Goal: Task Accomplishment & Management: Complete application form

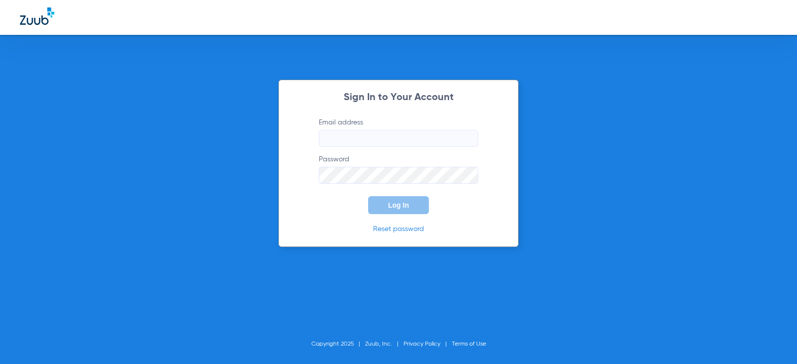
click at [463, 143] on input "Email address" at bounding box center [398, 138] width 159 height 17
click at [381, 146] on input "kassiethorpe57" at bounding box center [398, 138] width 159 height 17
type input "kassiethorpe57@mydentalmail.com"
click at [406, 213] on button "Log In" at bounding box center [398, 205] width 61 height 18
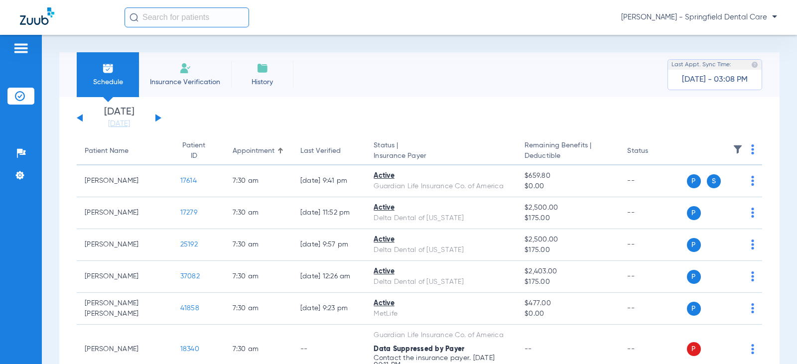
click at [176, 21] on input "text" at bounding box center [187, 17] width 125 height 20
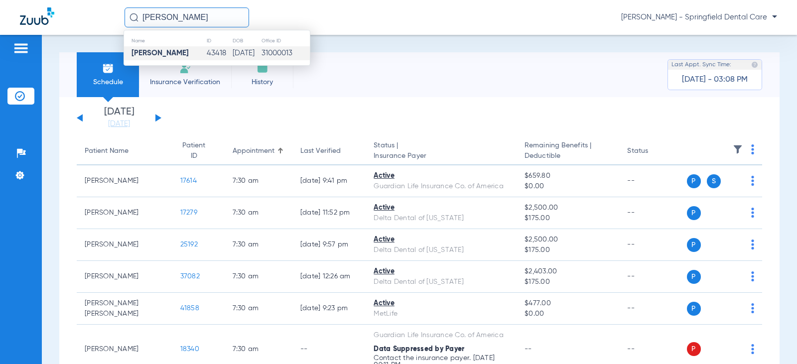
type input "Christy Leonard"
click at [142, 54] on strong "Christy Leonard" at bounding box center [160, 52] width 57 height 7
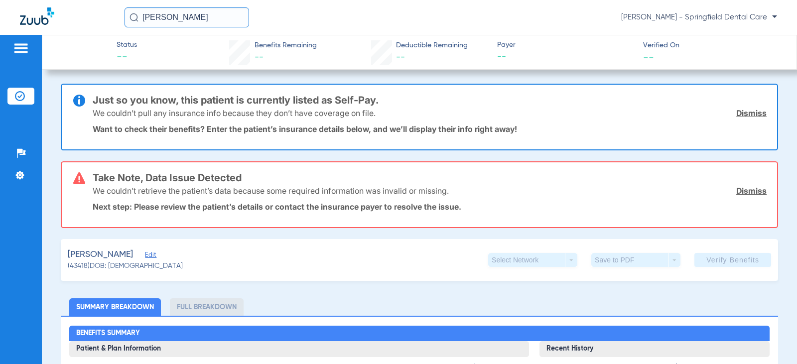
click at [154, 252] on span "Edit" at bounding box center [149, 256] width 9 height 9
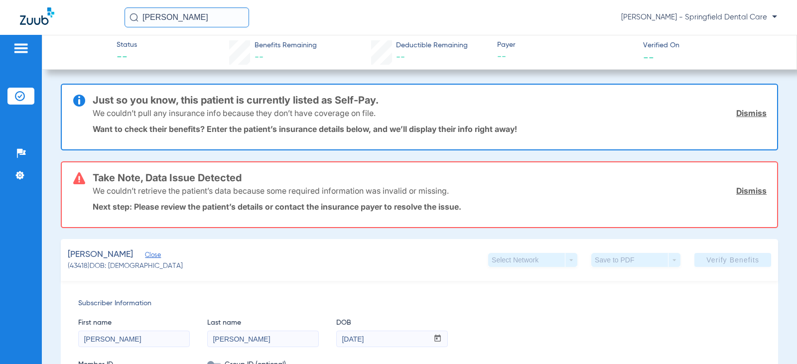
scroll to position [199, 0]
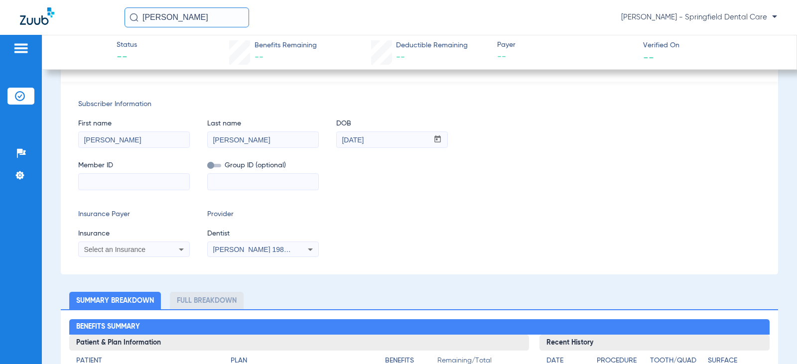
click at [264, 257] on mat-select "Garciela Grammer 1982829420" at bounding box center [263, 250] width 112 height 16
click at [265, 251] on span "Garciela Grammer 1982829420" at bounding box center [262, 250] width 98 height 8
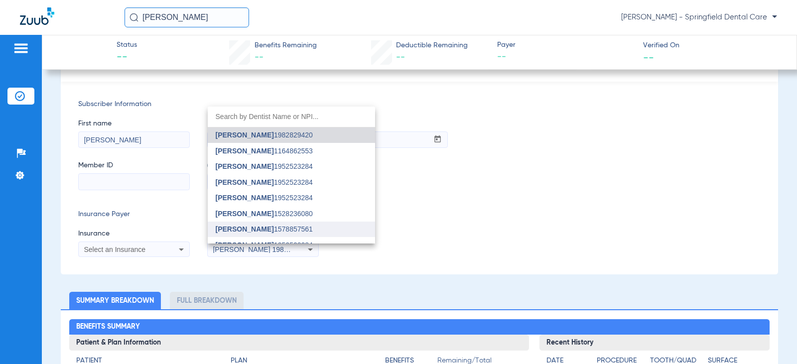
click at [265, 226] on span "[PERSON_NAME] 1578857561" at bounding box center [264, 229] width 97 height 7
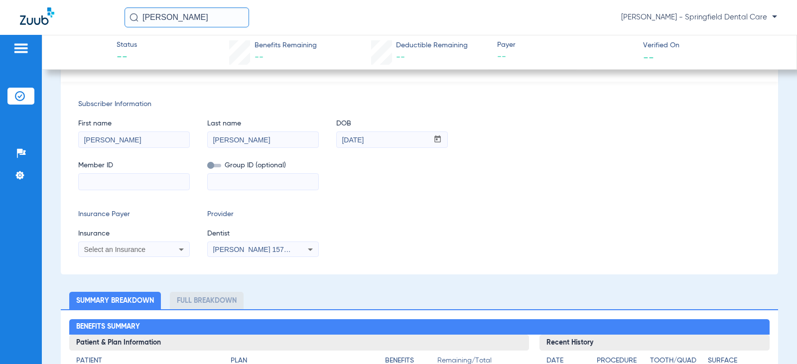
click at [157, 247] on div "Select an Insurance" at bounding box center [124, 249] width 80 height 7
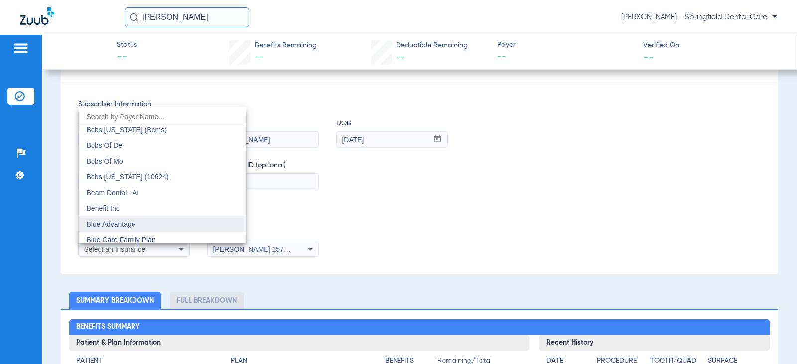
scroll to position [598, 0]
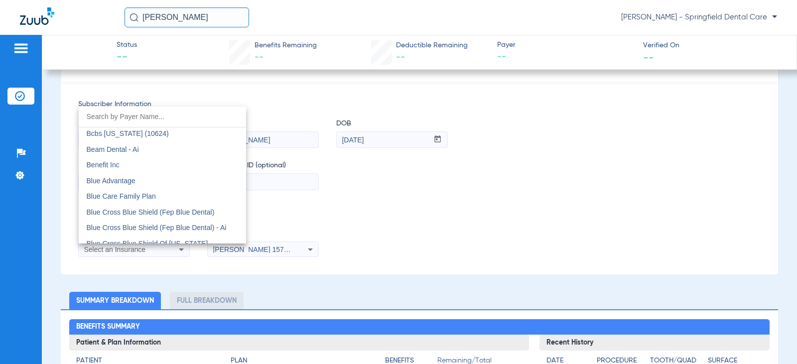
click at [387, 232] on div at bounding box center [398, 182] width 797 height 364
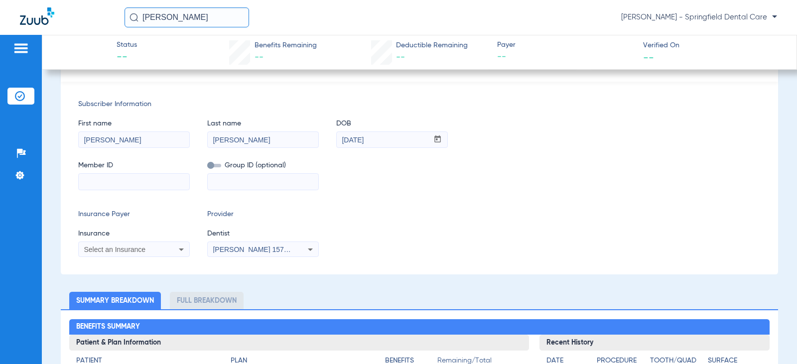
drag, startPoint x: 182, startPoint y: 258, endPoint x: 176, endPoint y: 253, distance: 7.8
click at [182, 258] on div "Subscriber Information First name Christy Last name Leonard DOB mm / dd / yyyy …" at bounding box center [419, 178] width 717 height 193
click at [176, 253] on icon at bounding box center [181, 250] width 12 height 12
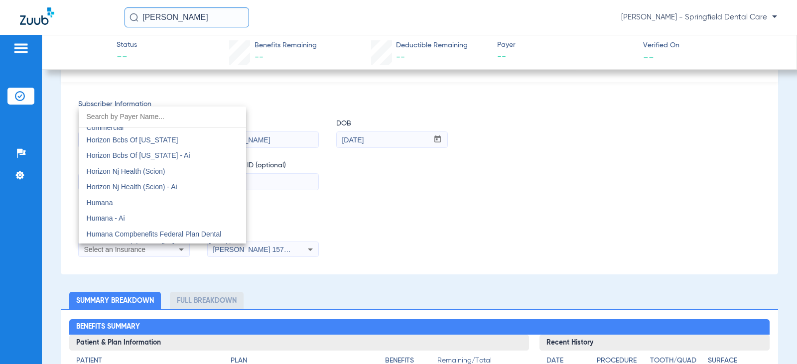
scroll to position [3587, 0]
click at [146, 209] on mat-option "Humana" at bounding box center [162, 205] width 167 height 16
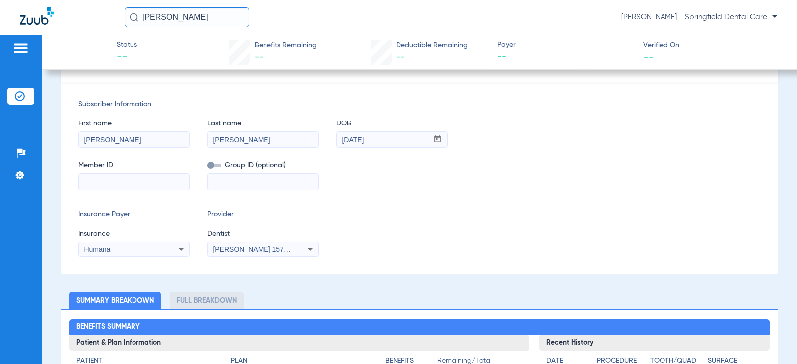
click at [128, 184] on input at bounding box center [134, 182] width 111 height 16
drag, startPoint x: 145, startPoint y: 178, endPoint x: 140, endPoint y: 182, distance: 6.4
click at [143, 181] on input at bounding box center [134, 182] width 111 height 16
click at [288, 184] on input at bounding box center [263, 182] width 111 height 16
type input "841966"
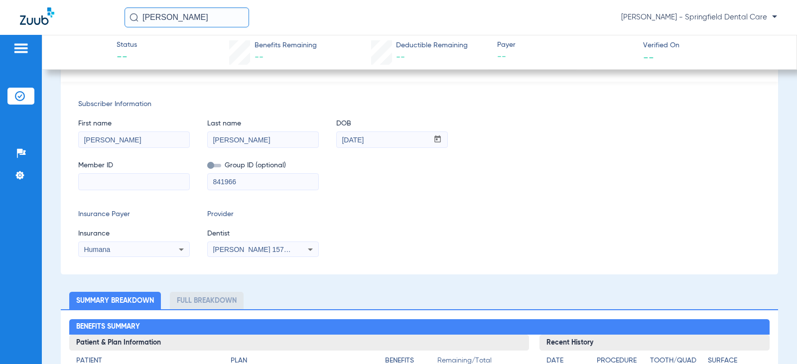
click at [119, 187] on input at bounding box center [134, 182] width 111 height 16
click at [165, 181] on input at bounding box center [134, 182] width 111 height 16
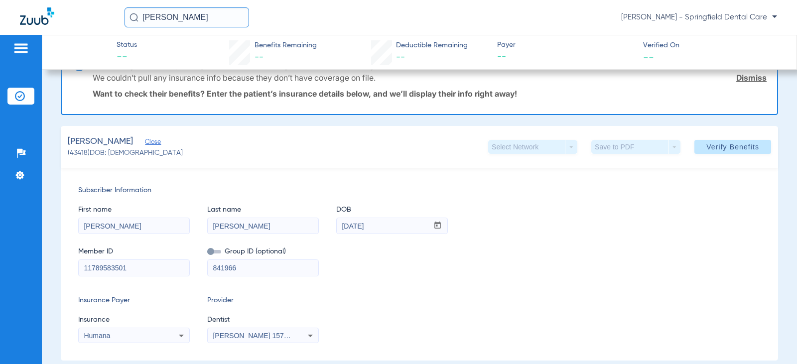
scroll to position [0, 0]
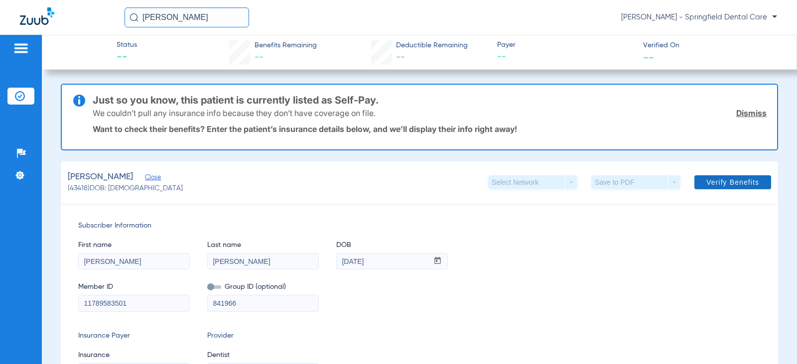
type input "11789583501"
click at [733, 178] on span "Verify Benefits" at bounding box center [733, 182] width 53 height 8
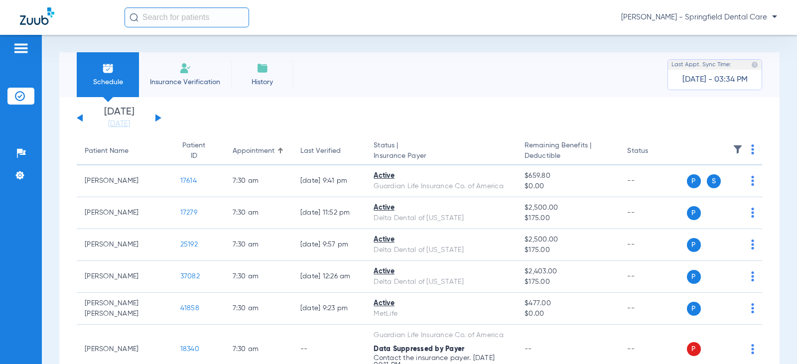
click at [193, 70] on li "Insurance Verification" at bounding box center [185, 74] width 92 height 45
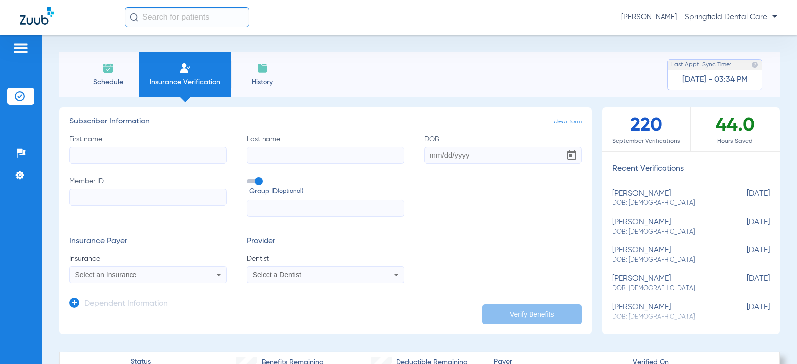
click at [183, 159] on input "First name" at bounding box center [147, 155] width 157 height 17
type input "[PERSON_NAME]"
click at [493, 148] on input "DOB" at bounding box center [503, 155] width 157 height 17
type input "[DATE]"
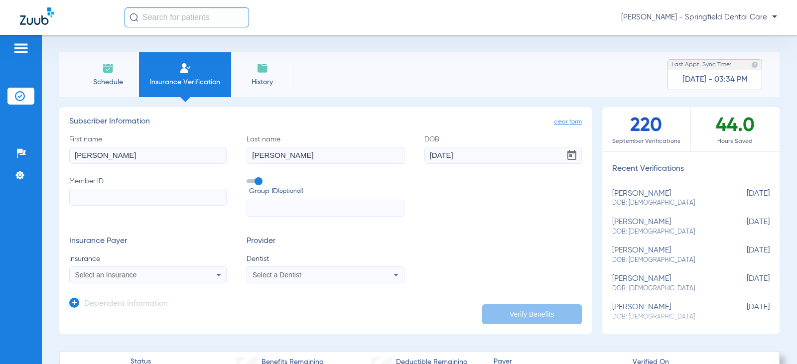
click at [114, 197] on input "Member ID" at bounding box center [147, 197] width 157 height 17
click at [174, 206] on label "Member ID Required" at bounding box center [147, 196] width 157 height 41
click at [174, 206] on input "Member ID Required" at bounding box center [147, 197] width 157 height 17
type input "11789583501"
click at [213, 272] on icon at bounding box center [219, 275] width 12 height 12
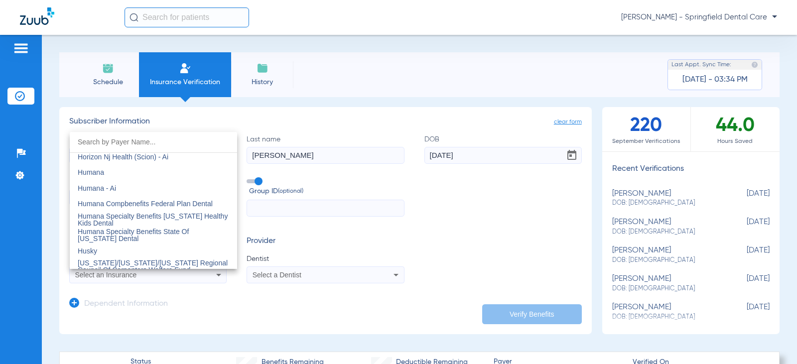
scroll to position [3637, 0]
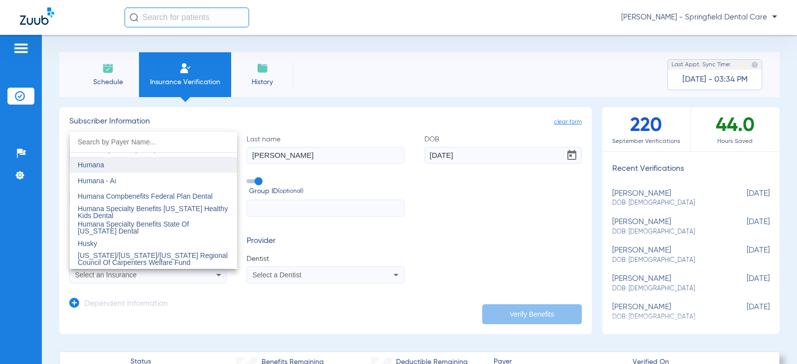
click at [119, 166] on mat-option "Humana" at bounding box center [153, 165] width 167 height 16
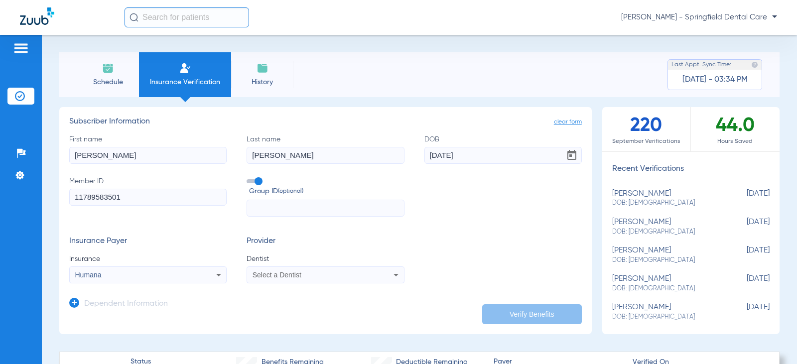
click at [280, 276] on span "Select a Dentist" at bounding box center [277, 275] width 49 height 8
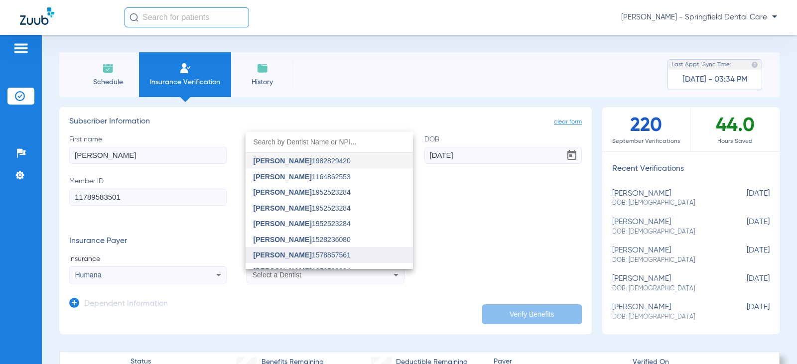
click at [307, 250] on mat-option "[PERSON_NAME] 1578857561" at bounding box center [329, 255] width 167 height 16
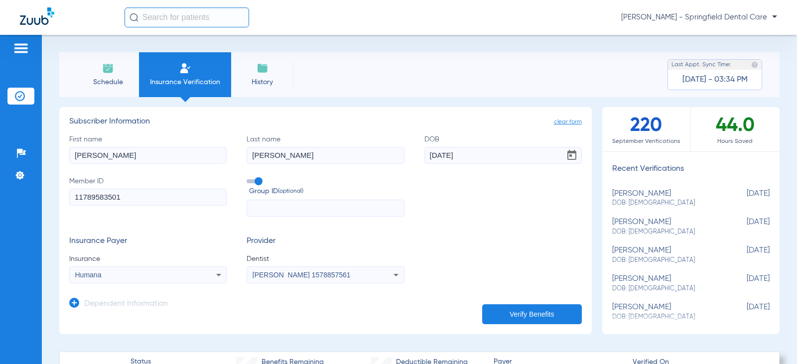
click at [523, 315] on button "Verify Benefits" at bounding box center [532, 314] width 100 height 20
click at [547, 309] on button "Verify Benefits" at bounding box center [532, 314] width 100 height 20
click at [506, 314] on button "Verify Benefits" at bounding box center [532, 314] width 100 height 20
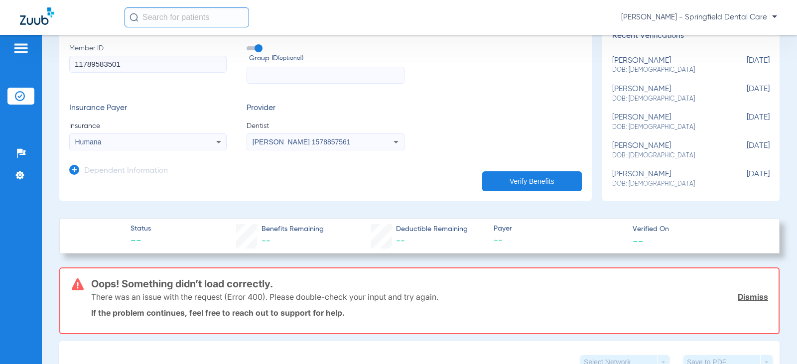
scroll to position [0, 0]
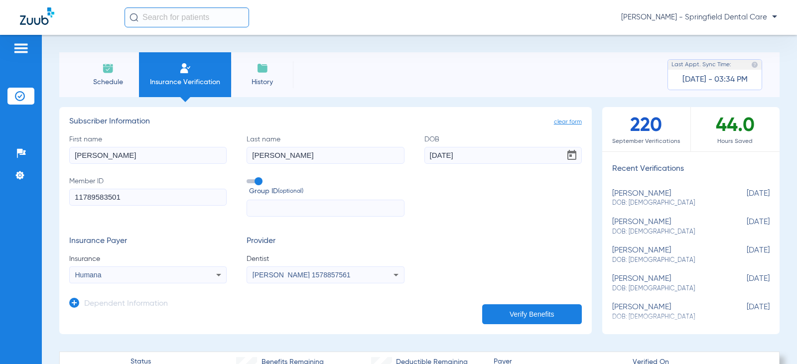
click at [172, 21] on input "text" at bounding box center [187, 17] width 125 height 20
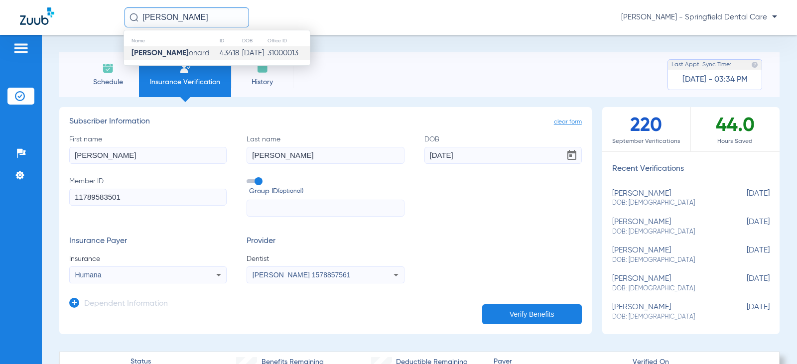
type input "[PERSON_NAME]"
click at [242, 50] on td "[DATE]" at bounding box center [254, 53] width 25 height 14
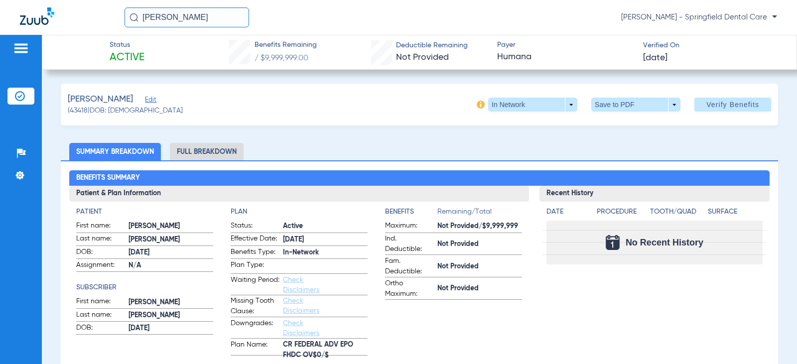
click at [526, 170] on h2 "Benefits Summary" at bounding box center [419, 178] width 700 height 16
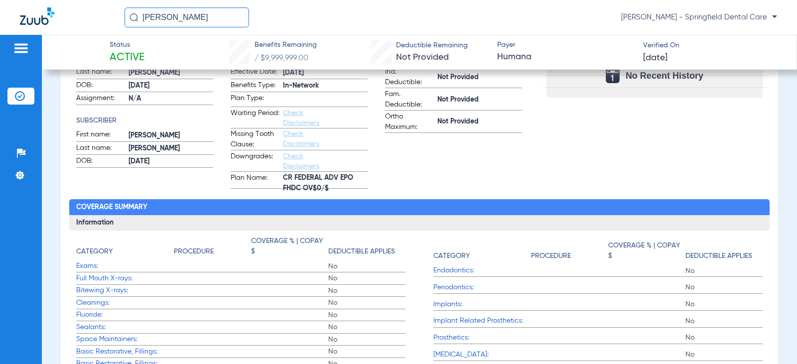
scroll to position [199, 0]
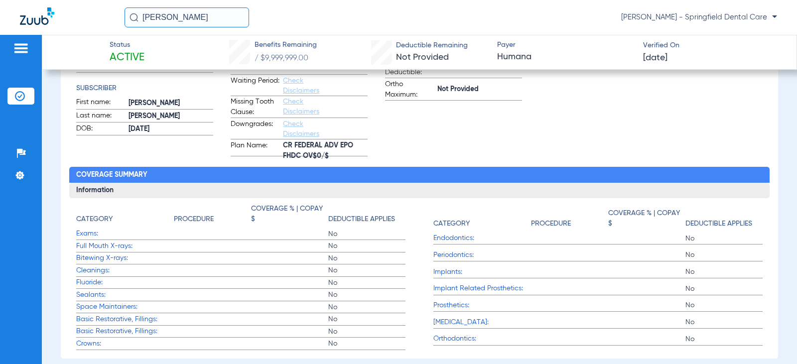
click at [552, 197] on h3 "Information" at bounding box center [419, 191] width 700 height 16
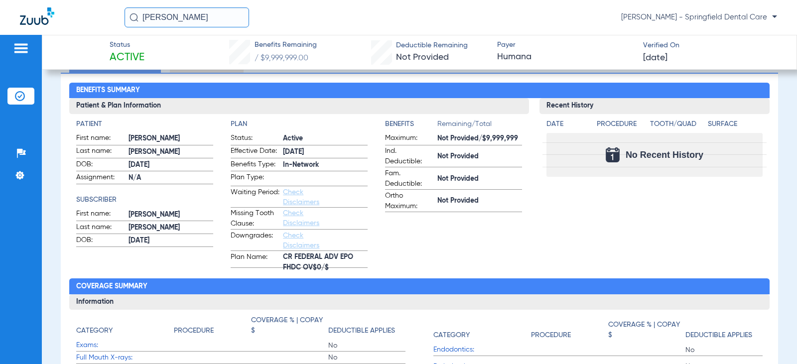
scroll to position [0, 0]
